Goal: Information Seeking & Learning: Learn about a topic

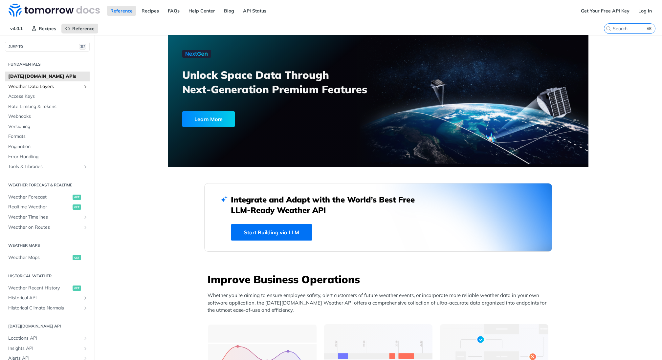
click at [61, 84] on span "Weather Data Layers" at bounding box center [44, 86] width 73 height 7
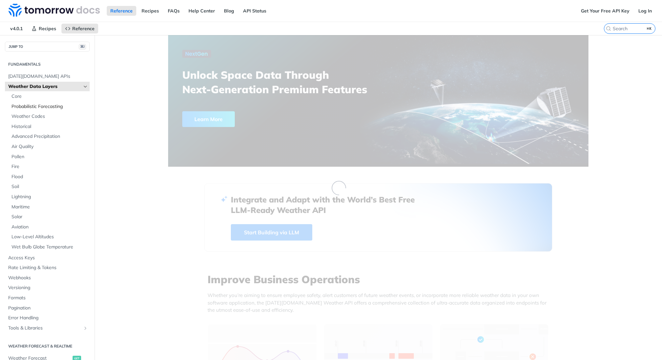
click at [51, 105] on span "Probabilistic Forecasting" at bounding box center [49, 106] width 76 height 7
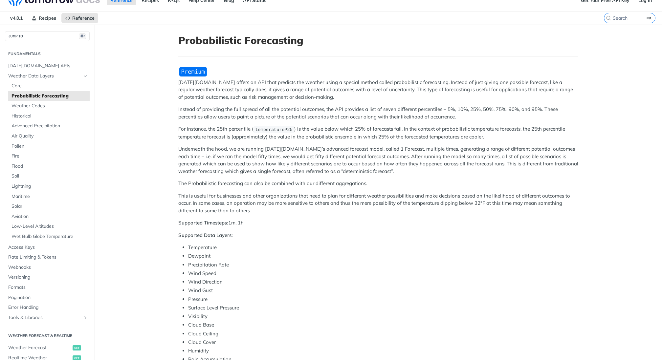
scroll to position [19, 0]
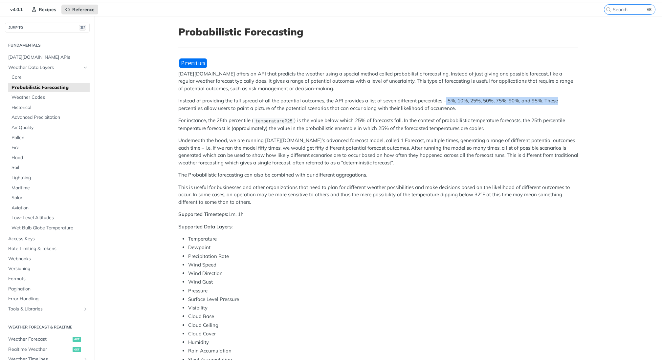
drag, startPoint x: 444, startPoint y: 101, endPoint x: 559, endPoint y: 102, distance: 114.9
click at [559, 102] on p "Instead of providing the full spread of all the potential outcomes, the API pro…" at bounding box center [378, 104] width 400 height 15
click at [530, 94] on div "[DATE][DOMAIN_NAME] offers an API that predicts the weather using a special met…" at bounding box center [378, 265] width 400 height 415
drag, startPoint x: 563, startPoint y: 99, endPoint x: 450, endPoint y: 100, distance: 112.9
click at [450, 100] on p "Instead of providing the full spread of all the potential outcomes, the API pro…" at bounding box center [378, 104] width 400 height 15
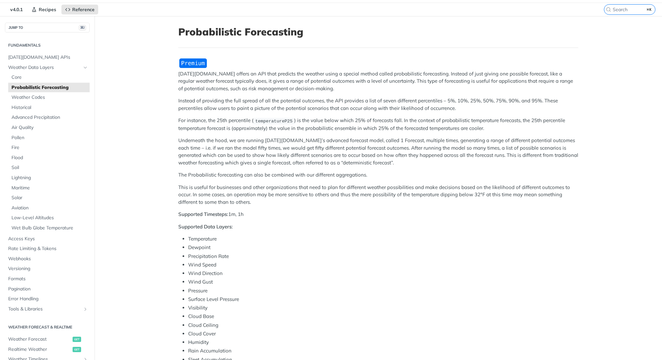
click at [477, 100] on p "Instead of providing the full spread of all the potential outcomes, the API pro…" at bounding box center [378, 104] width 400 height 15
drag, startPoint x: 564, startPoint y: 101, endPoint x: 470, endPoint y: 99, distance: 93.6
click at [470, 99] on p "Instead of providing the full spread of all the potential outcomes, the API pro…" at bounding box center [378, 104] width 400 height 15
drag, startPoint x: 446, startPoint y: 101, endPoint x: 541, endPoint y: 101, distance: 94.9
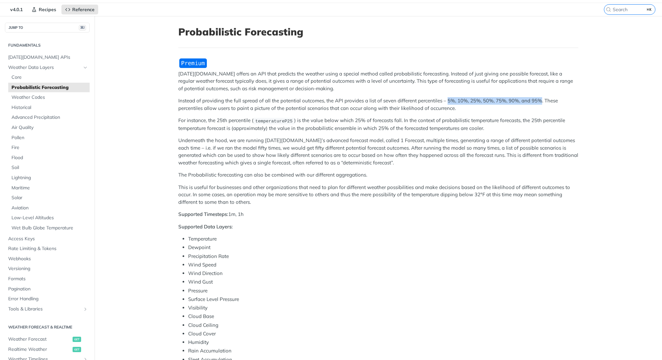
click at [541, 101] on p "Instead of providing the full spread of all the potential outcomes, the API pro…" at bounding box center [378, 104] width 400 height 15
copy p "5%, 10%, 25%, 50%, 75%, 90%, and 95%"
click at [456, 101] on p "Instead of providing the full spread of all the potential outcomes, the API pro…" at bounding box center [378, 104] width 400 height 15
drag, startPoint x: 447, startPoint y: 101, endPoint x: 540, endPoint y: 102, distance: 93.6
click at [540, 102] on p "Instead of providing the full spread of all the potential outcomes, the API pro…" at bounding box center [378, 104] width 400 height 15
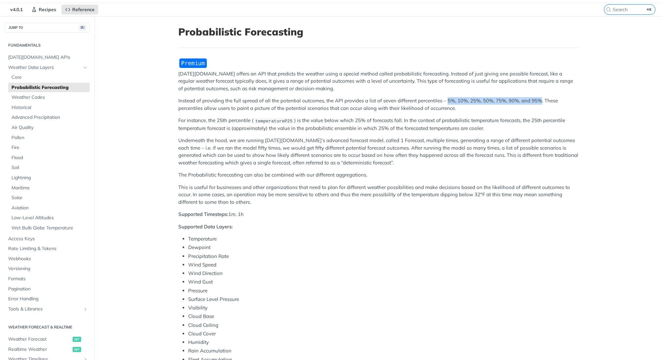
click at [540, 102] on p "Instead of providing the full spread of all the potential outcomes, the API pro…" at bounding box center [378, 104] width 400 height 15
click at [552, 101] on p "Instead of providing the full spread of all the potential outcomes, the API pro…" at bounding box center [378, 104] width 400 height 15
click at [545, 100] on p "Instead of providing the full spread of all the potential outcomes, the API pro…" at bounding box center [378, 104] width 400 height 15
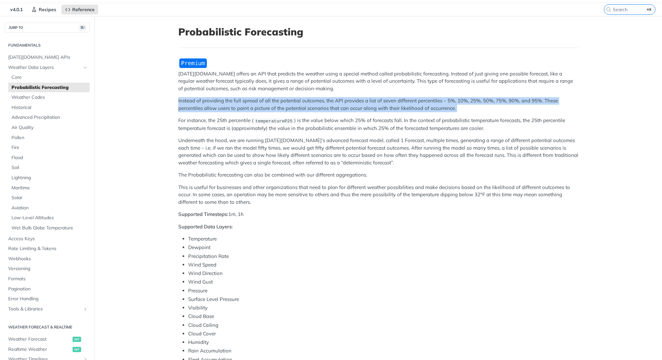
click at [545, 100] on p "Instead of providing the full spread of all the potential outcomes, the API pro…" at bounding box center [378, 104] width 400 height 15
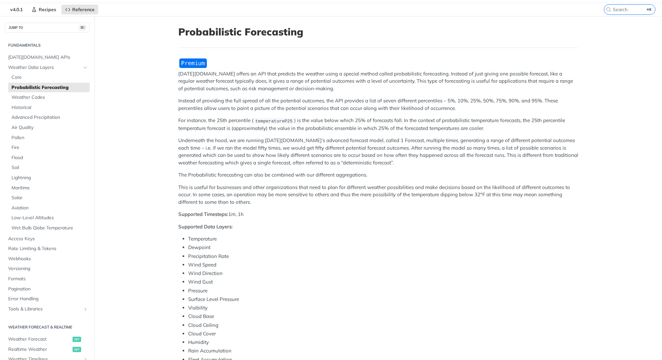
click at [510, 91] on div "[DATE][DOMAIN_NAME] offers an API that predicts the weather using a special met…" at bounding box center [378, 265] width 400 height 415
